Goal: Use online tool/utility: Utilize a website feature to perform a specific function

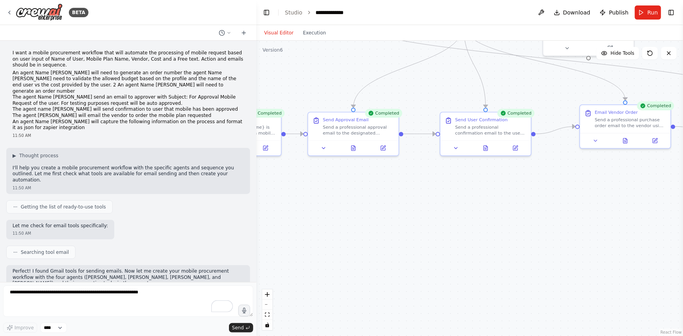
scroll to position [9764, 0]
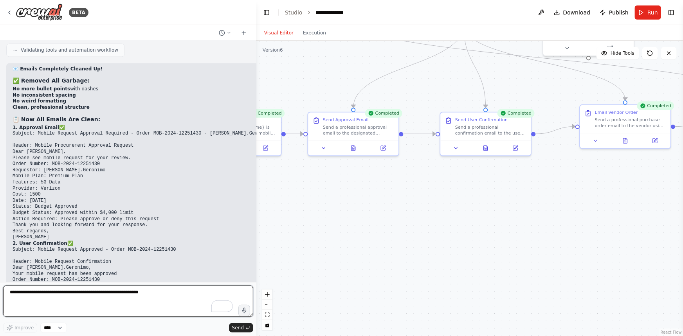
click at [159, 291] on textarea "To enrich screen reader interactions, please activate Accessibility in Grammarl…" at bounding box center [128, 301] width 250 height 31
type textarea "**********"
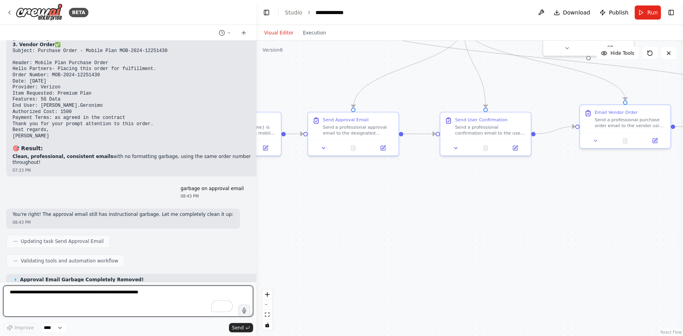
scroll to position [10070, 0]
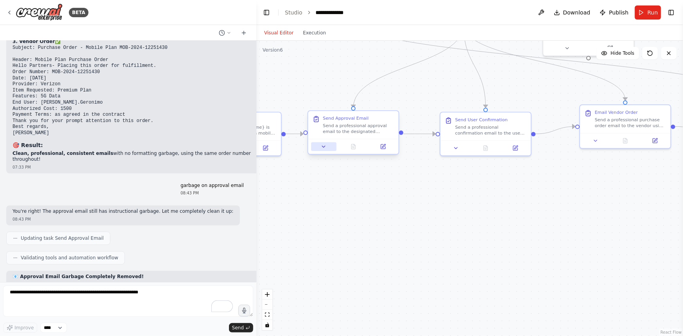
click at [322, 150] on button at bounding box center [323, 146] width 25 height 9
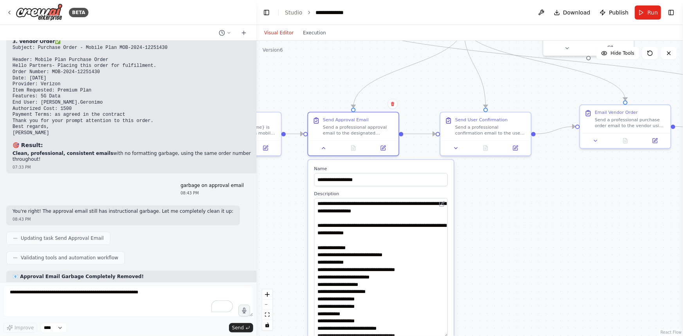
drag, startPoint x: 446, startPoint y: 222, endPoint x: 436, endPoint y: 336, distance: 113.9
click at [436, 336] on textarea "**********" at bounding box center [381, 267] width 134 height 139
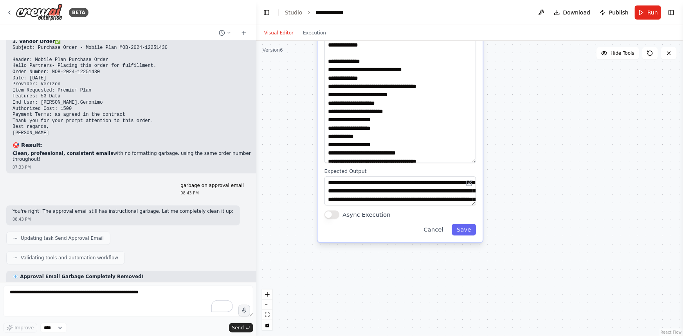
drag, startPoint x: 479, startPoint y: 288, endPoint x: 502, endPoint y: 121, distance: 168.3
click at [502, 121] on div ".deletable-edge-delete-btn { width: 20px; height: 20px; border: 0px solid #ffff…" at bounding box center [469, 188] width 426 height 295
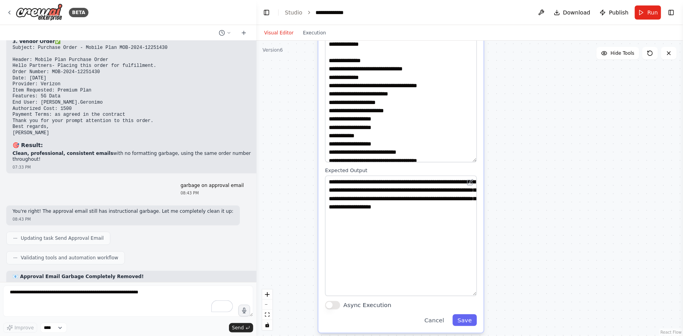
drag, startPoint x: 471, startPoint y: 201, endPoint x: 471, endPoint y: 296, distance: 94.3
click at [471, 296] on textarea "**********" at bounding box center [401, 236] width 152 height 120
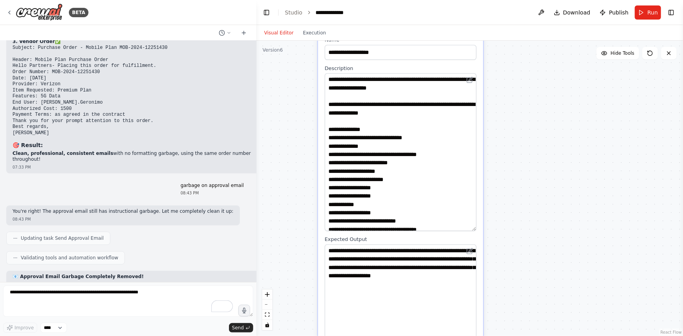
drag, startPoint x: 557, startPoint y: 190, endPoint x: 559, endPoint y: 282, distance: 92.4
click at [559, 282] on div ".deletable-edge-delete-btn { width: 20px; height: 20px; border: 0px solid #ffff…" at bounding box center [469, 188] width 426 height 295
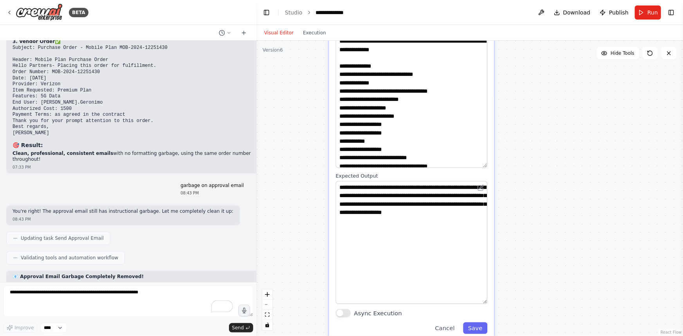
drag, startPoint x: 583, startPoint y: 183, endPoint x: 583, endPoint y: 146, distance: 36.4
click at [583, 146] on div ".deletable-edge-delete-btn { width: 20px; height: 20px; border: 0px solid #ffff…" at bounding box center [469, 188] width 426 height 295
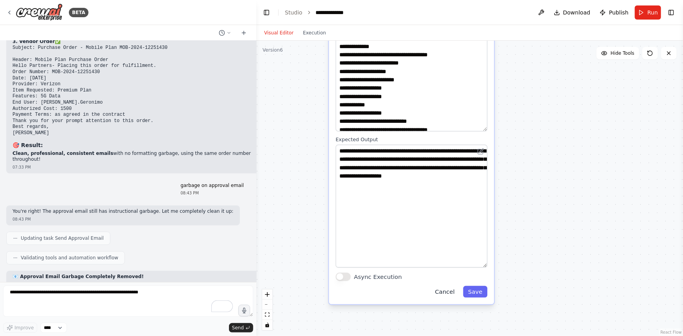
click at [450, 294] on button "Cancel" at bounding box center [445, 292] width 30 height 12
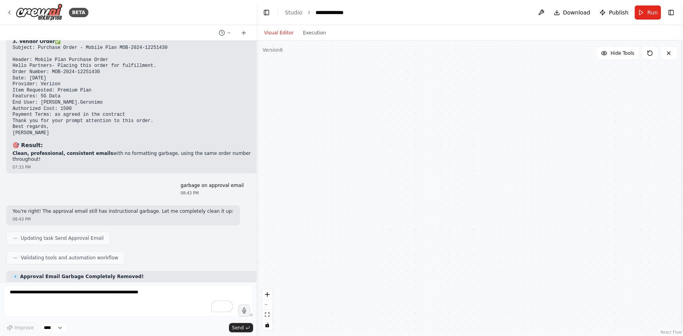
drag, startPoint x: 542, startPoint y: 143, endPoint x: 435, endPoint y: 275, distance: 169.3
click at [435, 275] on div ".deletable-edge-delete-btn { width: 20px; height: 20px; border: 0px solid #ffff…" at bounding box center [469, 188] width 426 height 295
click at [645, 15] on button "Run" at bounding box center [647, 12] width 26 height 14
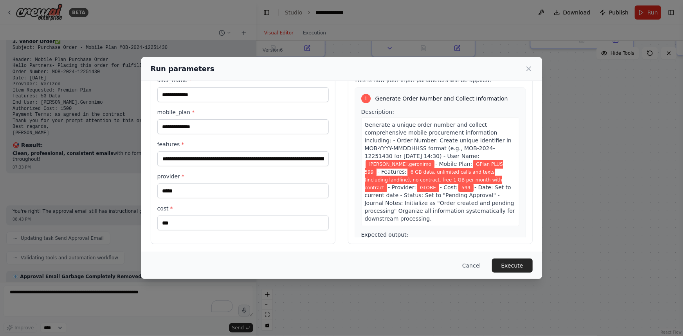
scroll to position [33, 0]
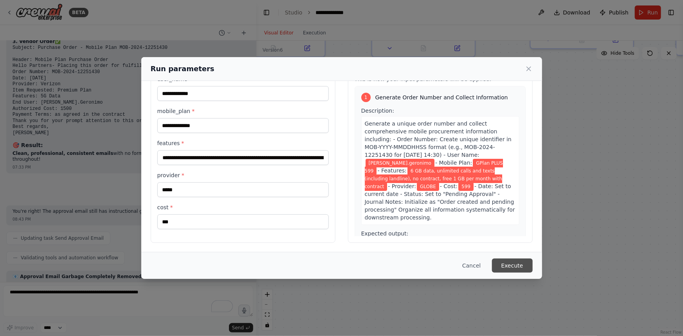
click at [508, 272] on button "Execute" at bounding box center [512, 266] width 41 height 14
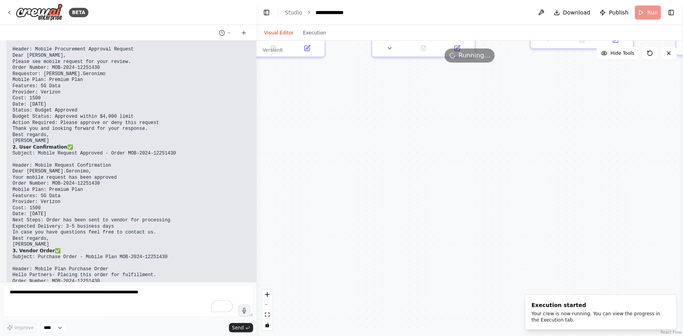
scroll to position [9857, 0]
